Goal: Information Seeking & Learning: Understand process/instructions

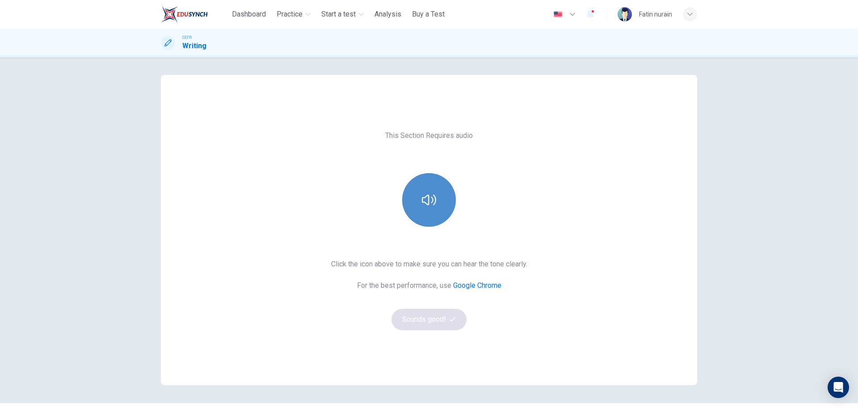
click at [432, 211] on button "button" at bounding box center [429, 200] width 54 height 54
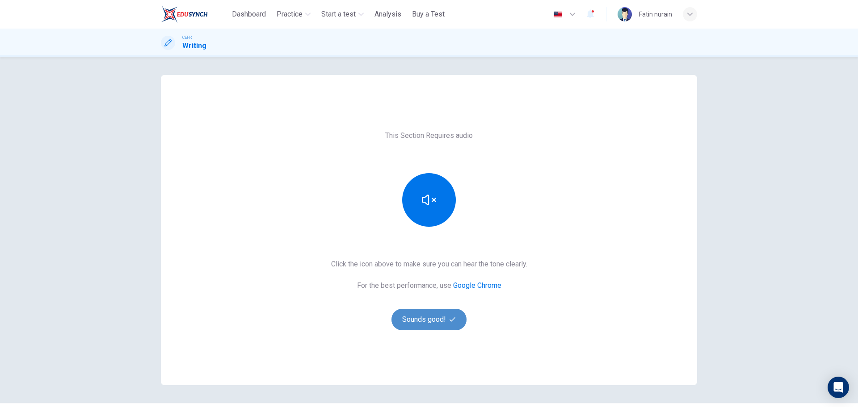
click at [421, 315] on button "Sounds good!" at bounding box center [428, 319] width 75 height 21
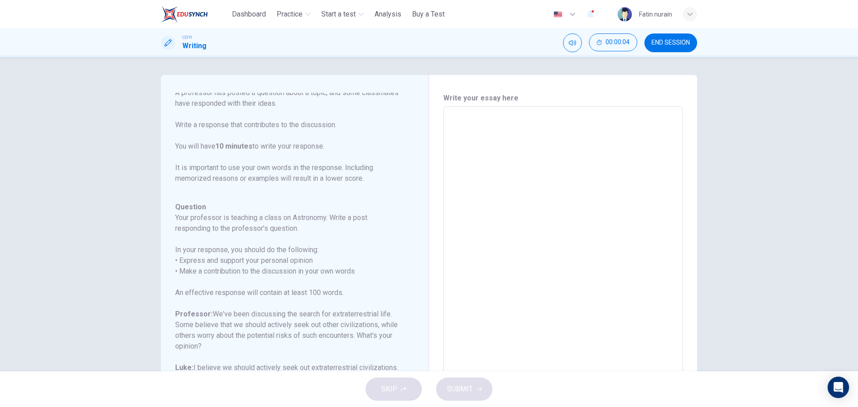
scroll to position [99, 0]
